Goal: Task Accomplishment & Management: Manage account settings

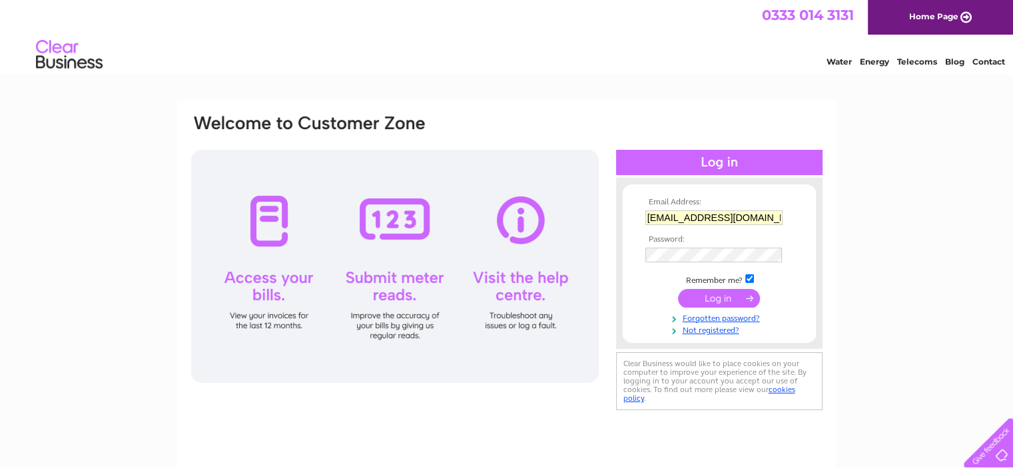
click at [720, 300] on input "submit" at bounding box center [719, 298] width 82 height 19
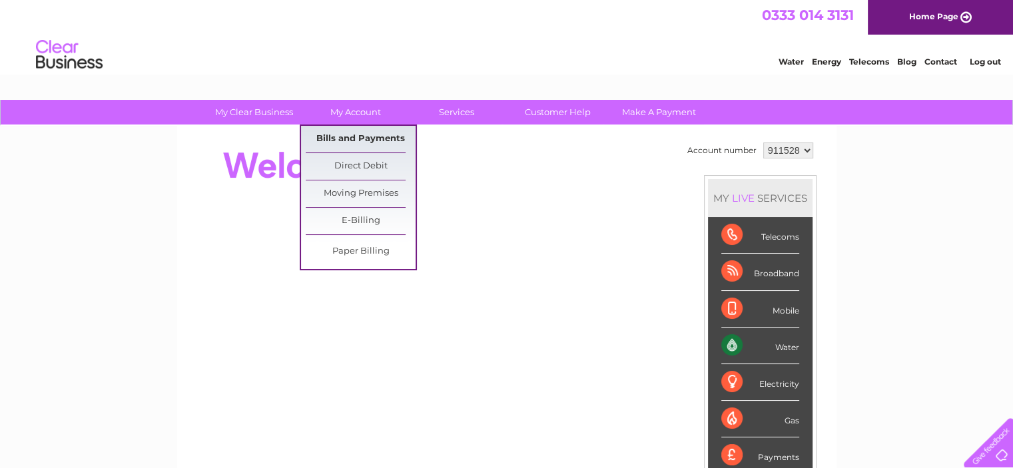
click at [349, 137] on link "Bills and Payments" at bounding box center [361, 139] width 110 height 27
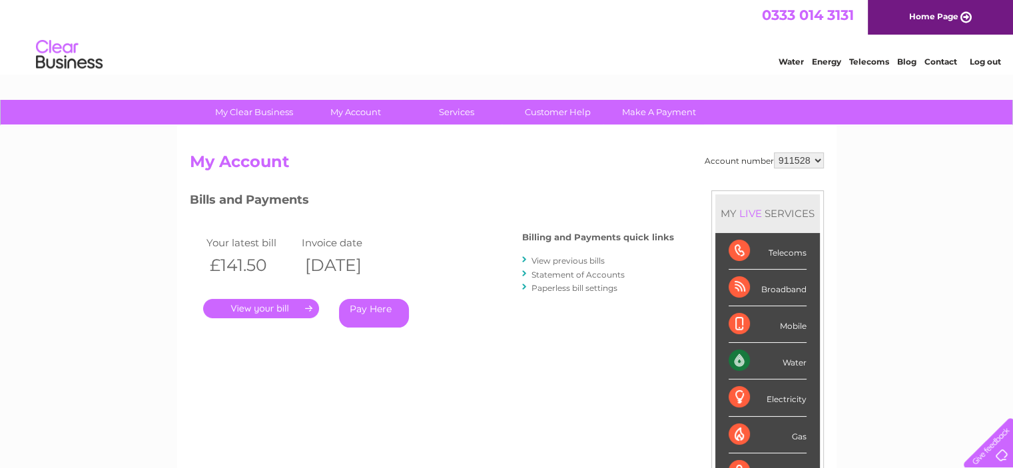
click at [256, 312] on link "." at bounding box center [261, 308] width 116 height 19
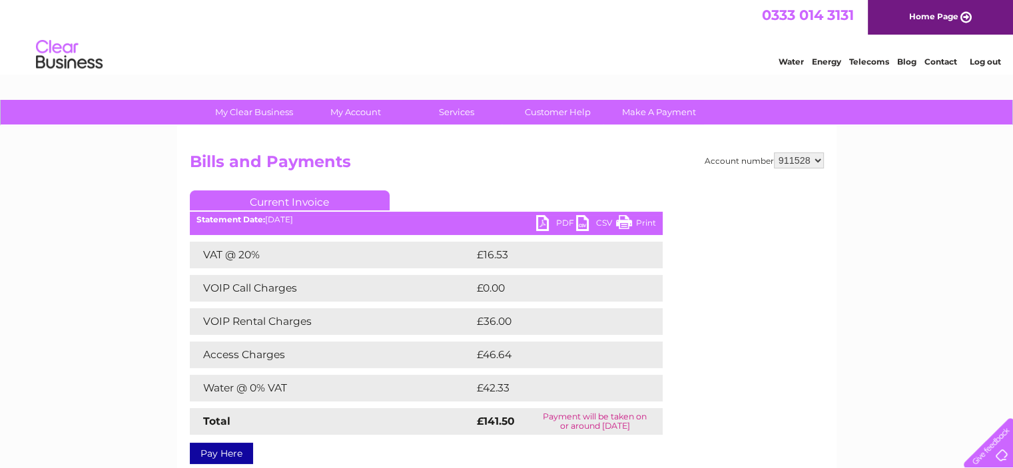
click at [545, 227] on link "PDF" at bounding box center [556, 224] width 40 height 19
